Goal: Book appointment/travel/reservation

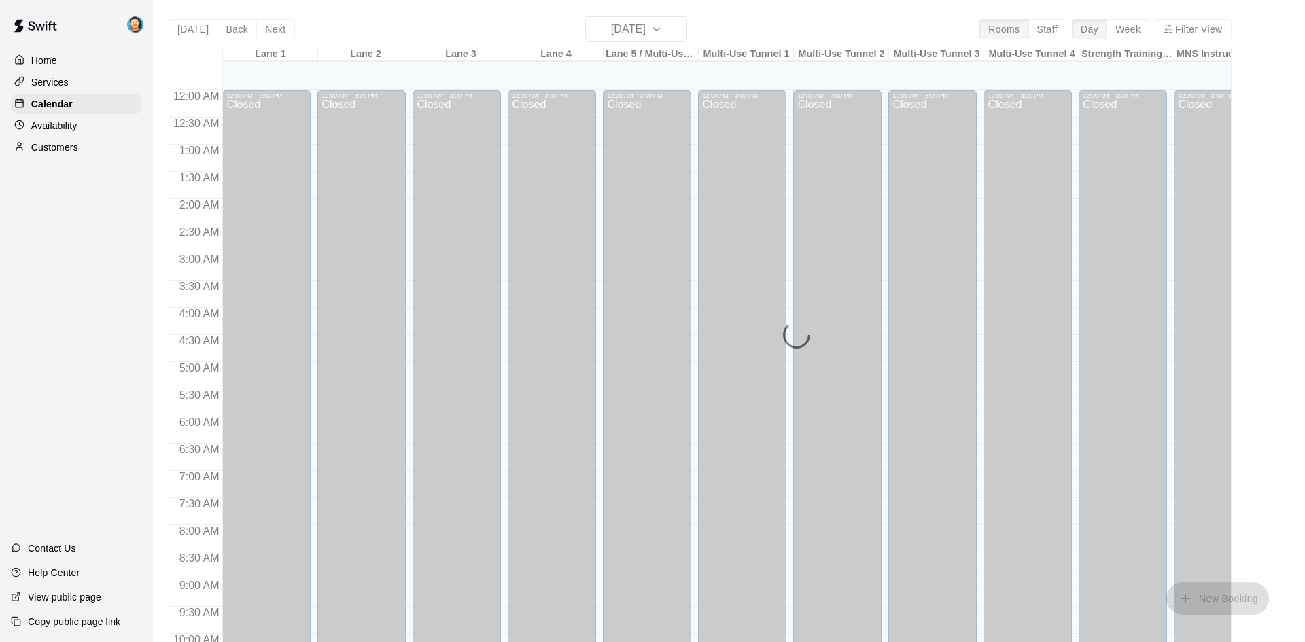
scroll to position [696, 0]
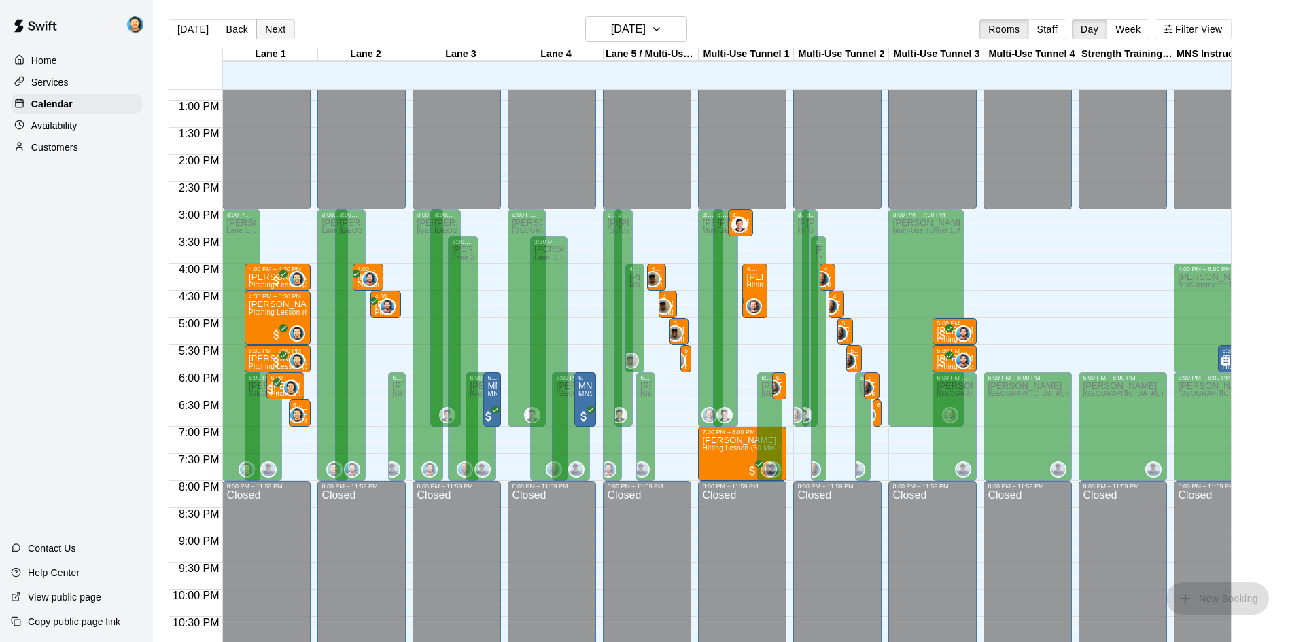
click at [279, 24] on button "Next" at bounding box center [275, 29] width 38 height 20
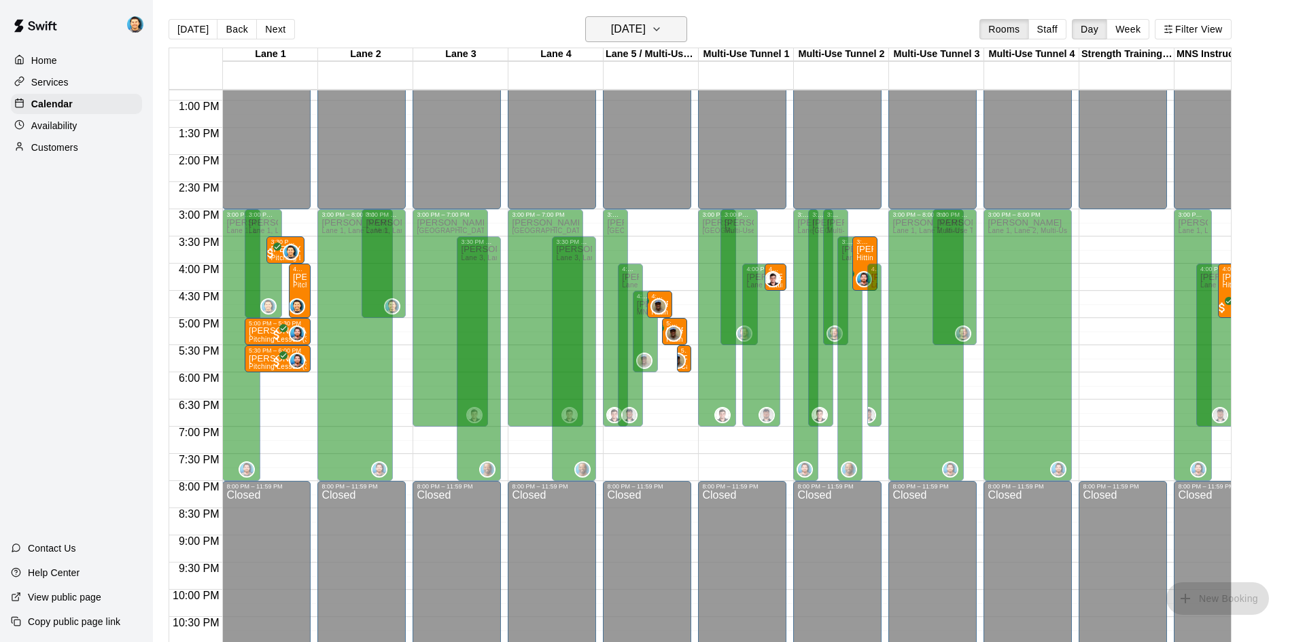
click at [634, 20] on h6 "Tuesday Aug 19" at bounding box center [628, 29] width 35 height 19
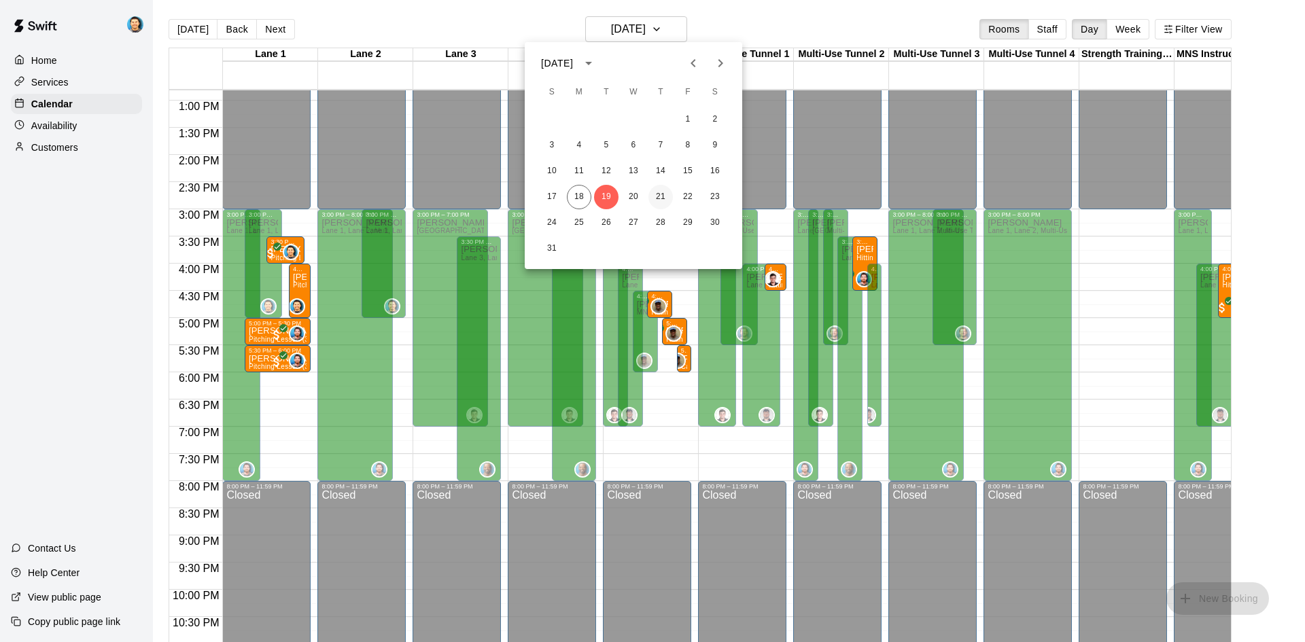
click at [662, 196] on button "21" at bounding box center [660, 197] width 24 height 24
